Goal: Find specific page/section: Find specific page/section

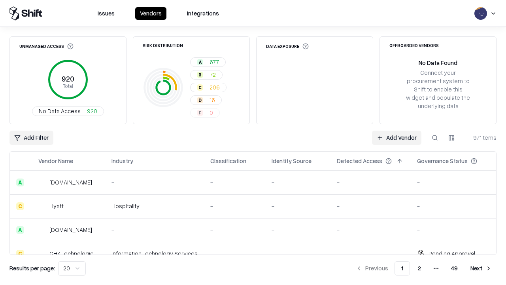
click at [253, 142] on div "Add Filter Add Vendor 971 items" at bounding box center [252, 137] width 487 height 14
click at [31, 138] on html "Issues Vendors Integrations Unmanaged Access 920 Total No Data Access 920 Risk …" at bounding box center [253, 142] width 506 height 285
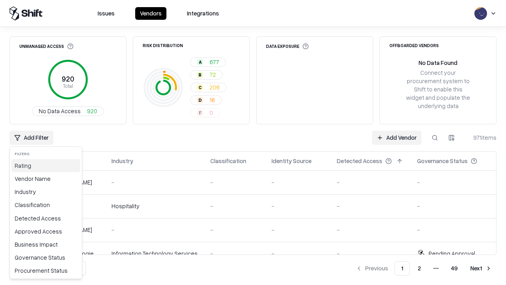
click at [46, 165] on div "Rating" at bounding box center [45, 165] width 69 height 13
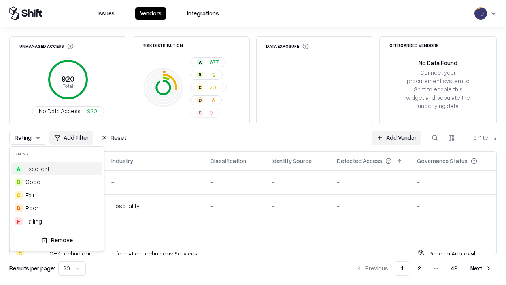
click at [253, 142] on html "Issues Vendors Integrations Unmanaged Access 920 Total No Data Access 920 Risk …" at bounding box center [253, 142] width 506 height 285
click at [253, 142] on div "Rating Add Filter Reset Add Vendor 971 items" at bounding box center [252, 137] width 487 height 14
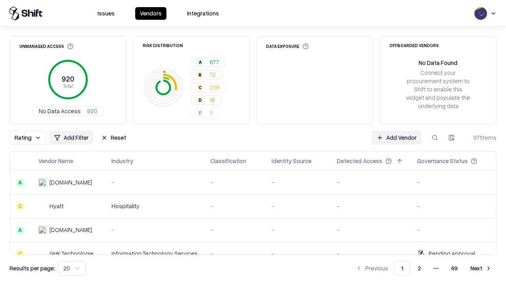
click at [113, 138] on button "Reset" at bounding box center [113, 137] width 34 height 14
click at [253, 142] on div "Rating Add Filter Reset Add Vendor 971 items" at bounding box center [252, 137] width 487 height 14
click at [31, 138] on html "Issues Vendors Integrations Unmanaged Access 920 Total No Data Access 920 Risk …" at bounding box center [253, 142] width 506 height 285
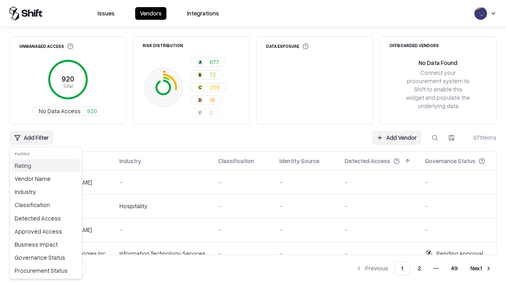
click at [46, 165] on div "Rating" at bounding box center [45, 165] width 69 height 13
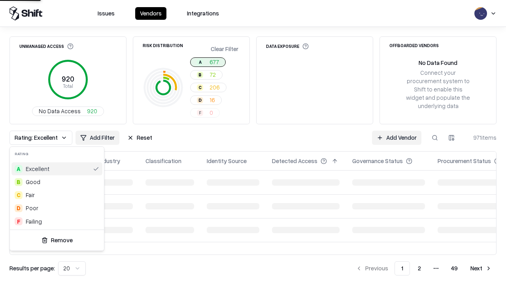
click at [253, 142] on html "Issues Vendors Integrations Unmanaged Access 920 Total No Data Access 920 Risk …" at bounding box center [253, 142] width 506 height 285
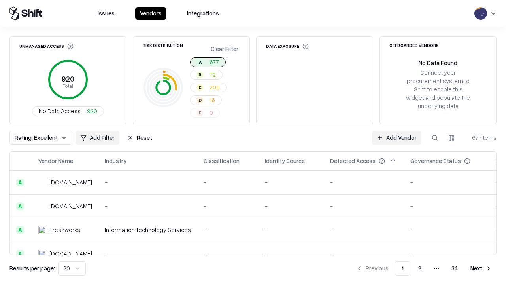
click at [253, 142] on div "Rating: Excellent Add Filter Reset Add Vendor 677 items" at bounding box center [252, 137] width 487 height 14
click at [140, 138] on button "Reset" at bounding box center [140, 137] width 34 height 14
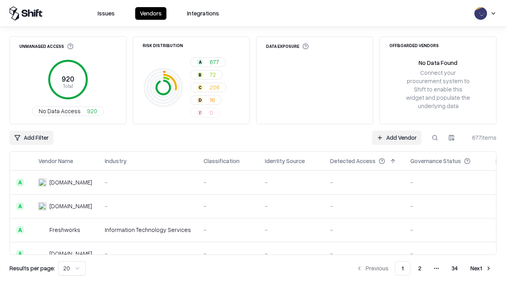
click at [253, 142] on div "Add Filter Add Vendor 677 items" at bounding box center [252, 137] width 487 height 14
click at [31, 138] on html "Issues Vendors Integrations Unmanaged Access 920 Total No Data Access 920 Risk …" at bounding box center [253, 142] width 506 height 285
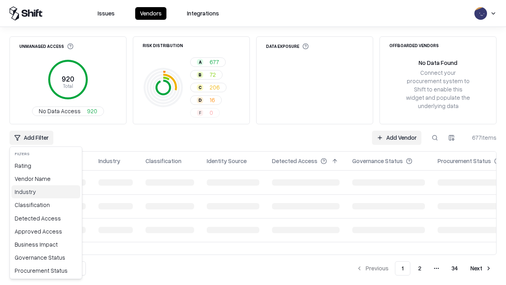
click at [46, 191] on div "Industry" at bounding box center [45, 191] width 69 height 13
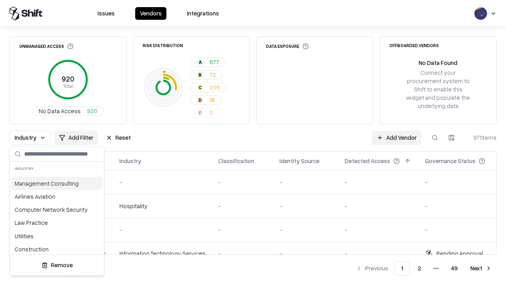
click at [253, 142] on html "Issues Vendors Integrations Unmanaged Access 920 Total No Data Access 920 Risk …" at bounding box center [253, 142] width 506 height 285
click at [118, 138] on button "Reset" at bounding box center [118, 137] width 34 height 14
